Goal: Transaction & Acquisition: Purchase product/service

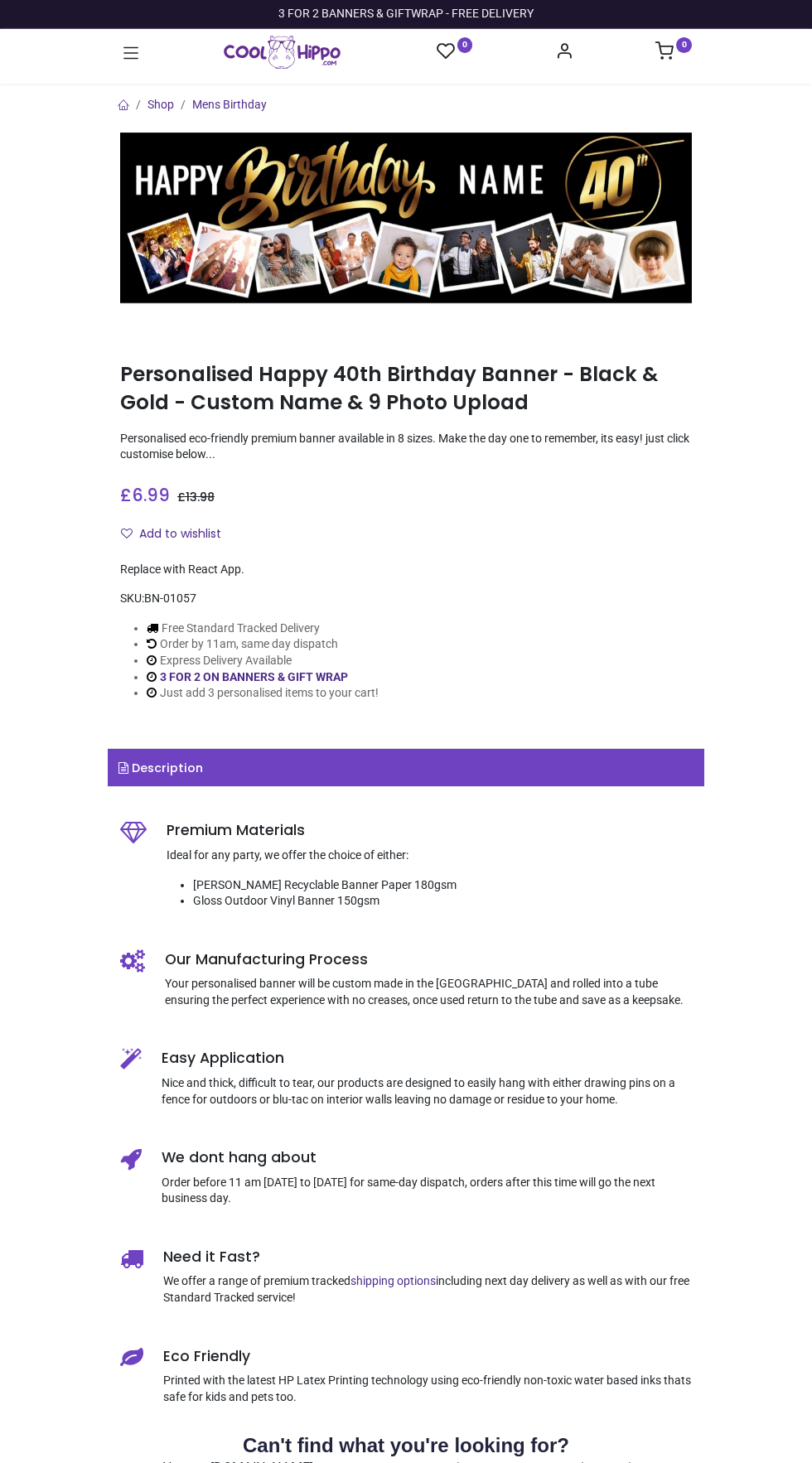
click at [511, 219] on img at bounding box center [406, 217] width 571 height 171
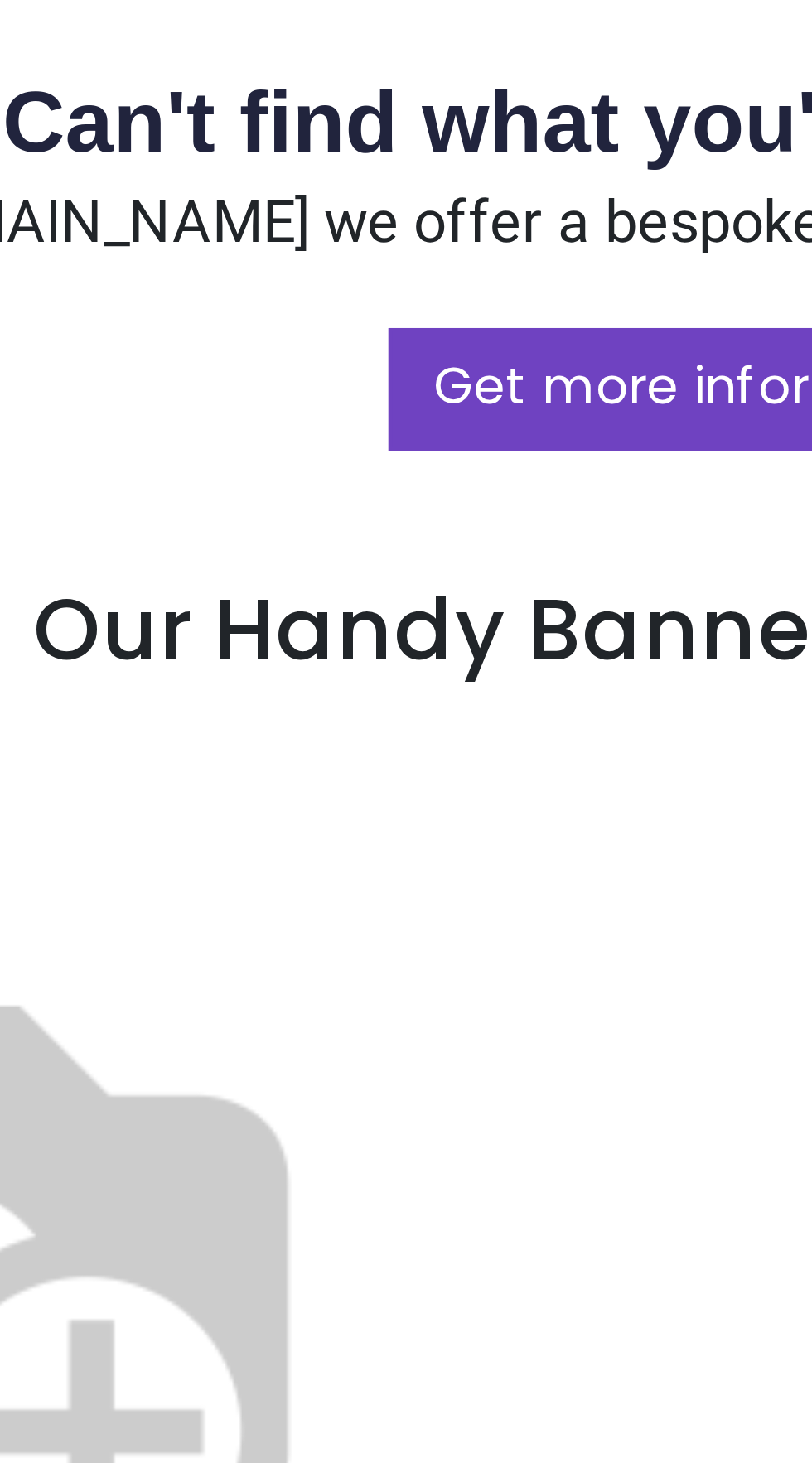
scroll to position [1042, 0]
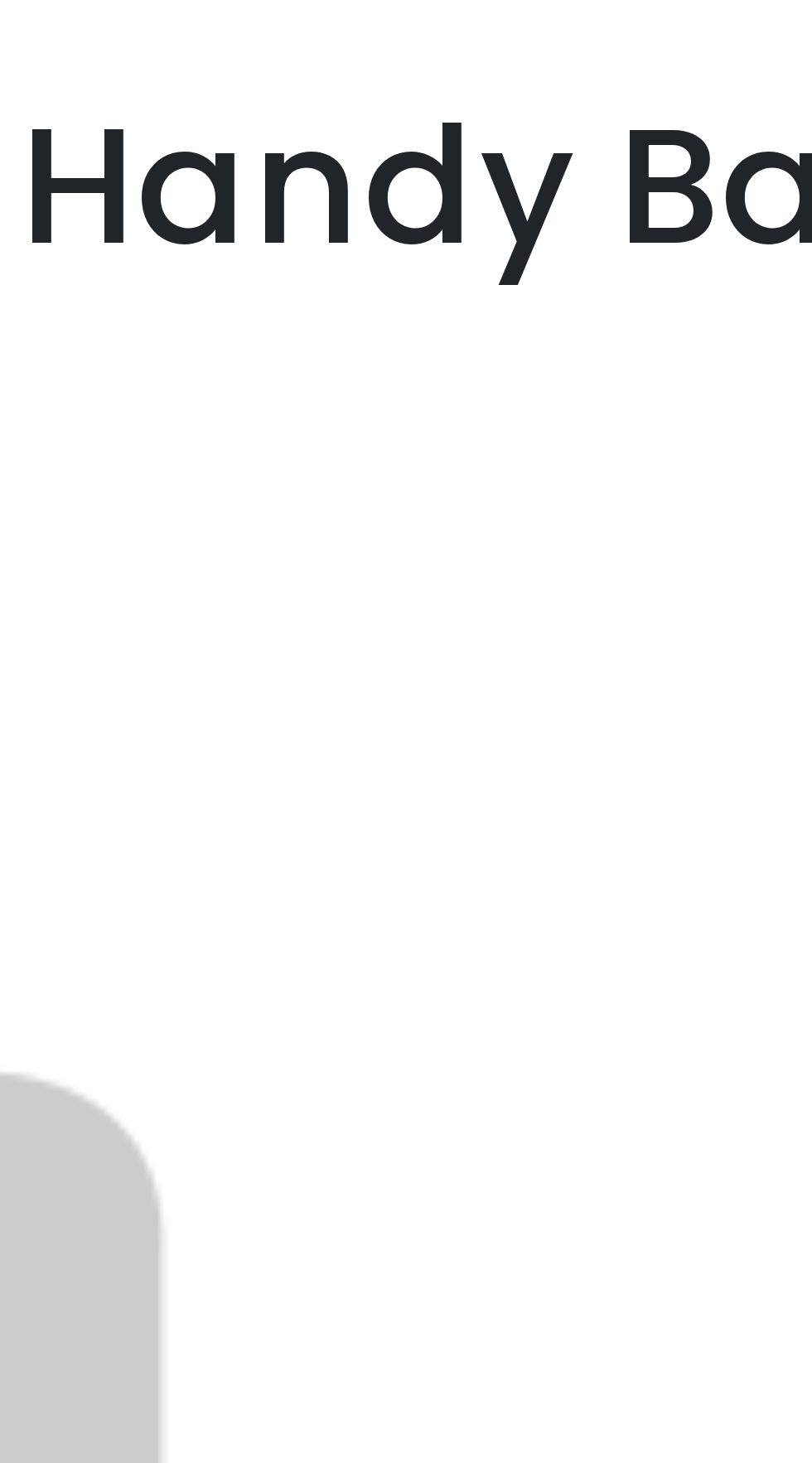
click at [333, 661] on img at bounding box center [226, 709] width 212 height 212
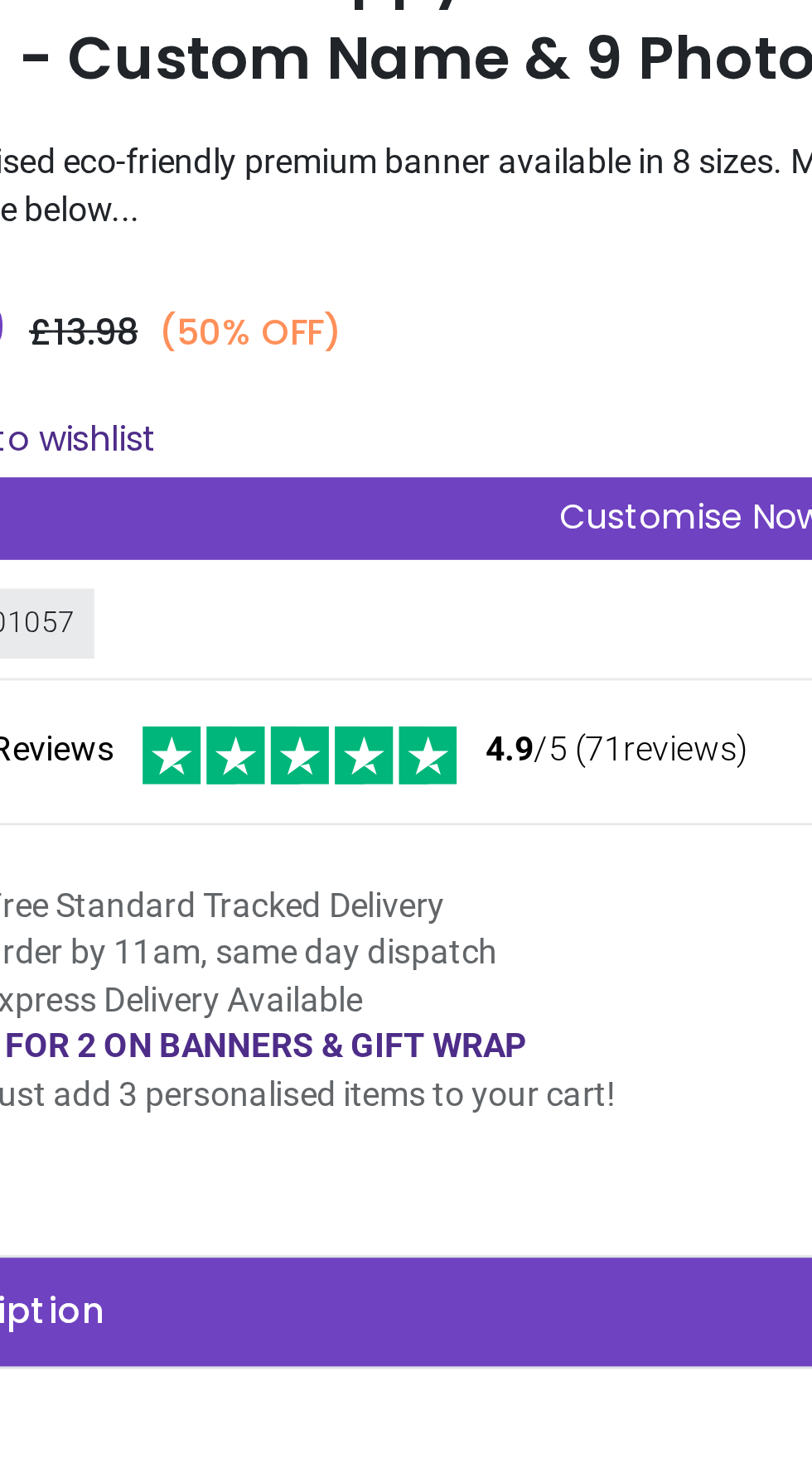
scroll to position [0, 0]
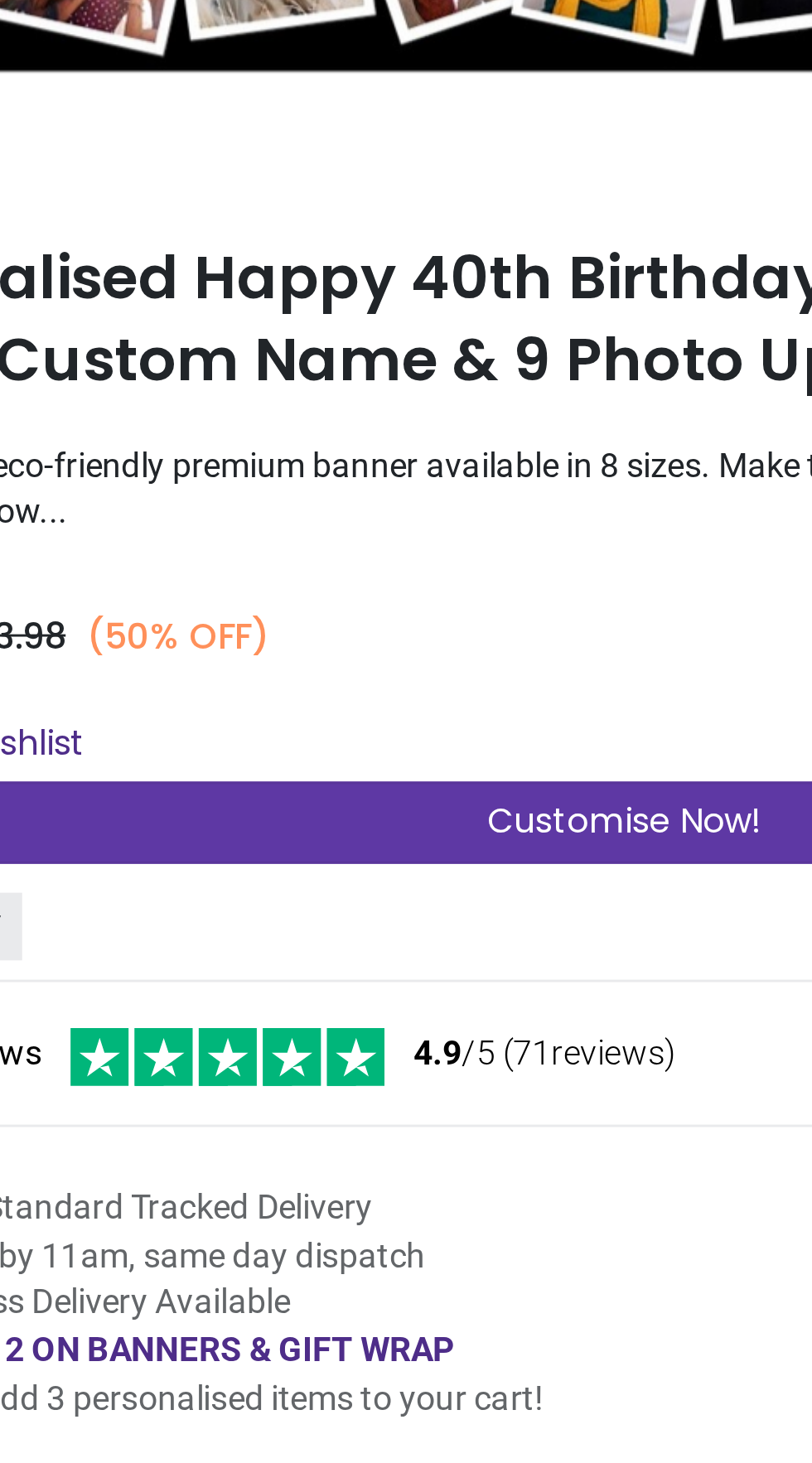
click at [404, 559] on span "Customise Now!" at bounding box center [407, 560] width 94 height 17
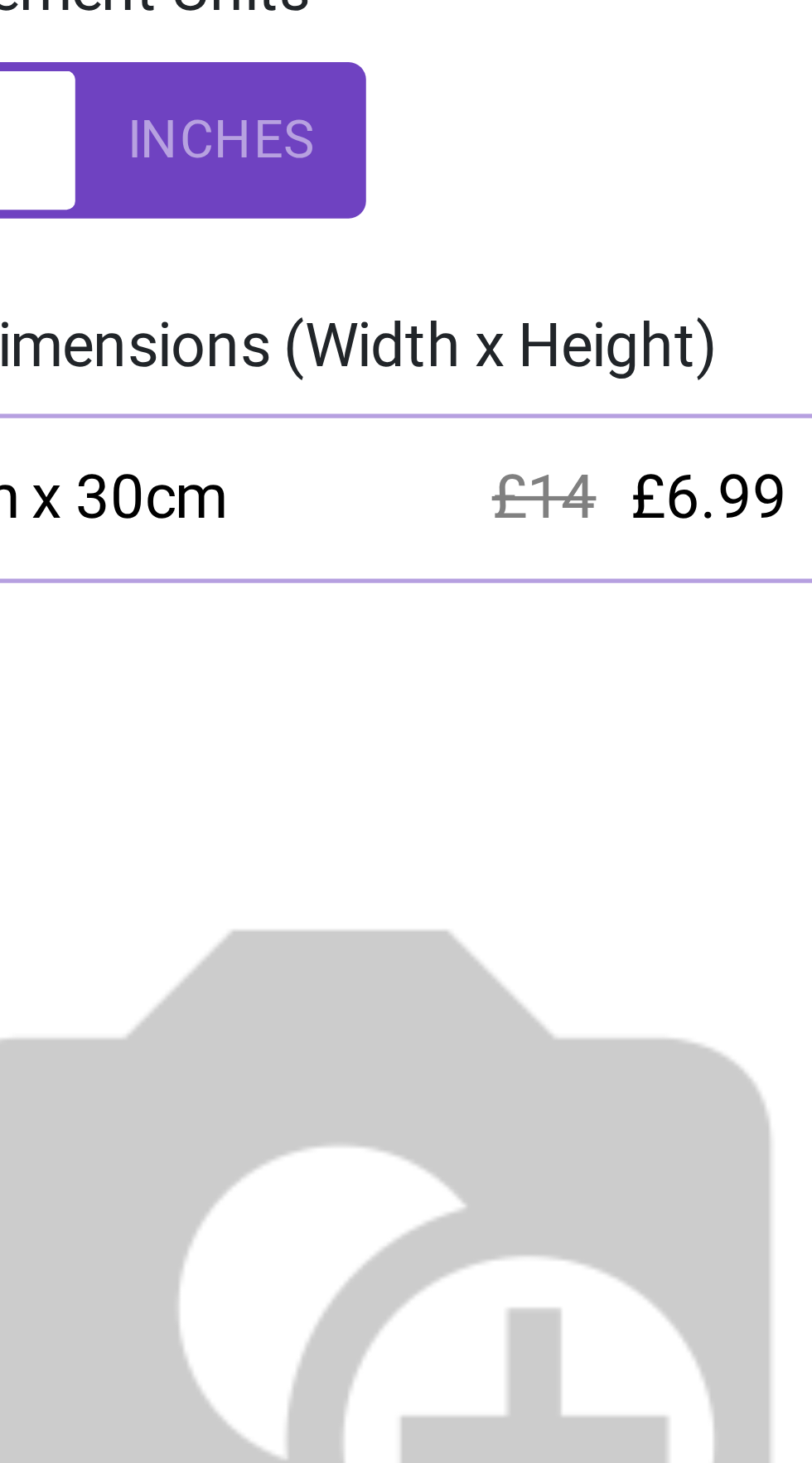
click at [657, 262] on div "100cm x 30cm £14 £6.99" at bounding box center [639, 265] width 191 height 14
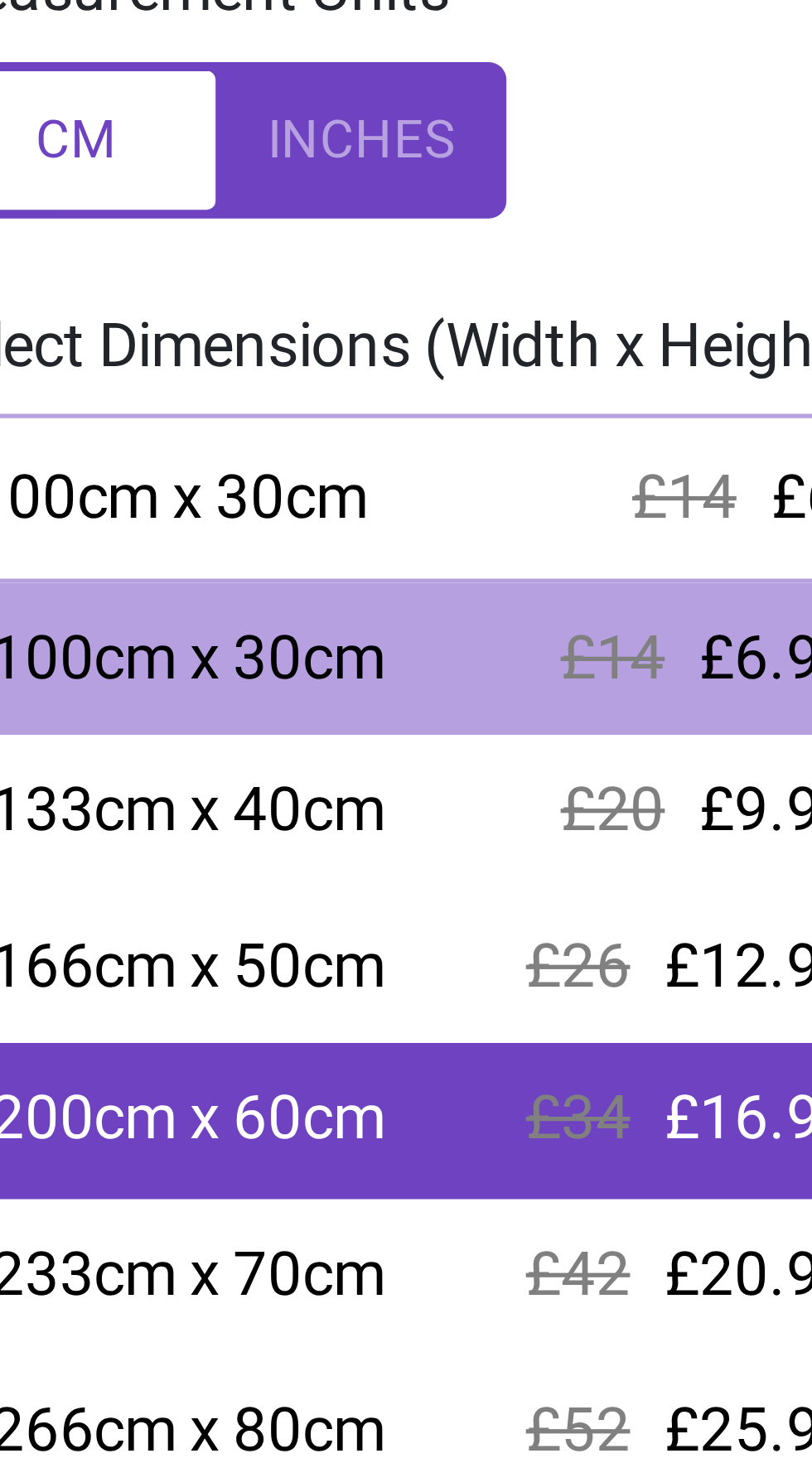
click at [669, 386] on span "£34" at bounding box center [661, 384] width 20 height 14
